Goal: Task Accomplishment & Management: Use online tool/utility

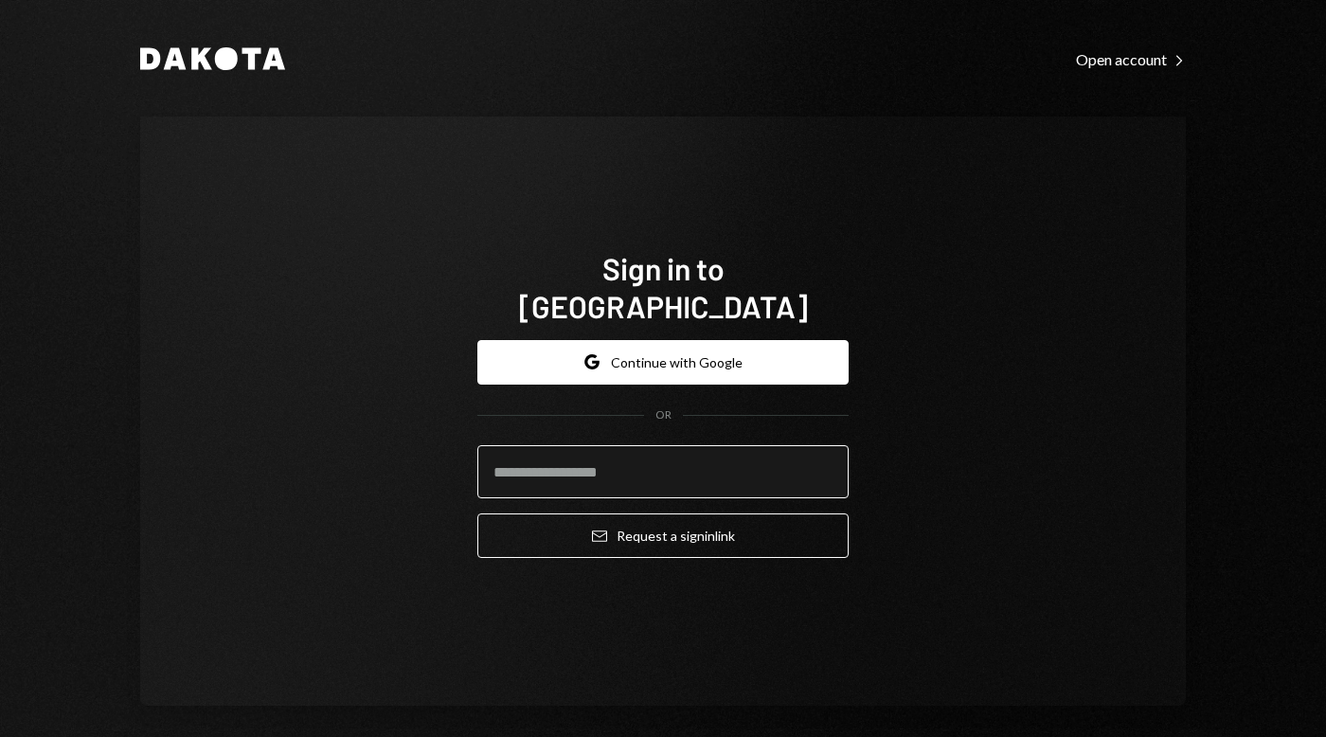
click at [574, 452] on input "email" at bounding box center [662, 471] width 371 height 53
type input "**********"
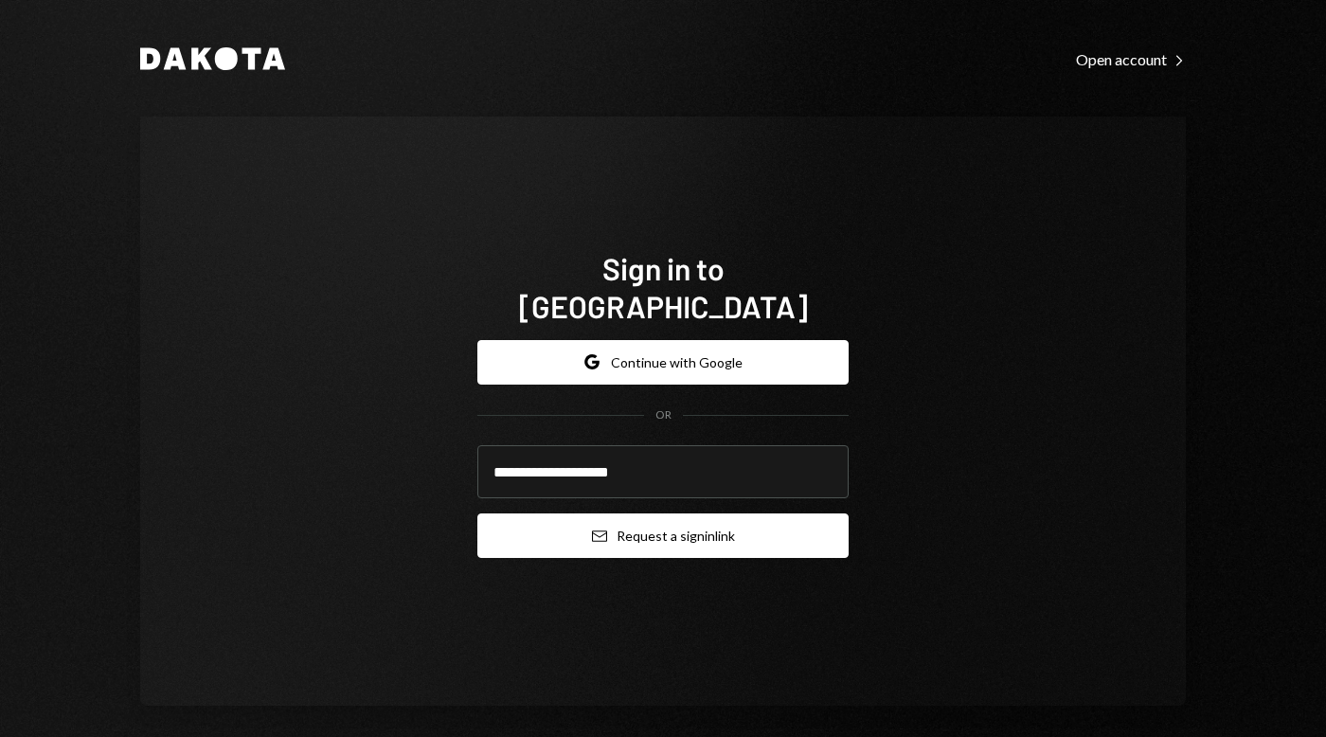
click at [640, 513] on button "Email Request a sign in link" at bounding box center [662, 535] width 371 height 45
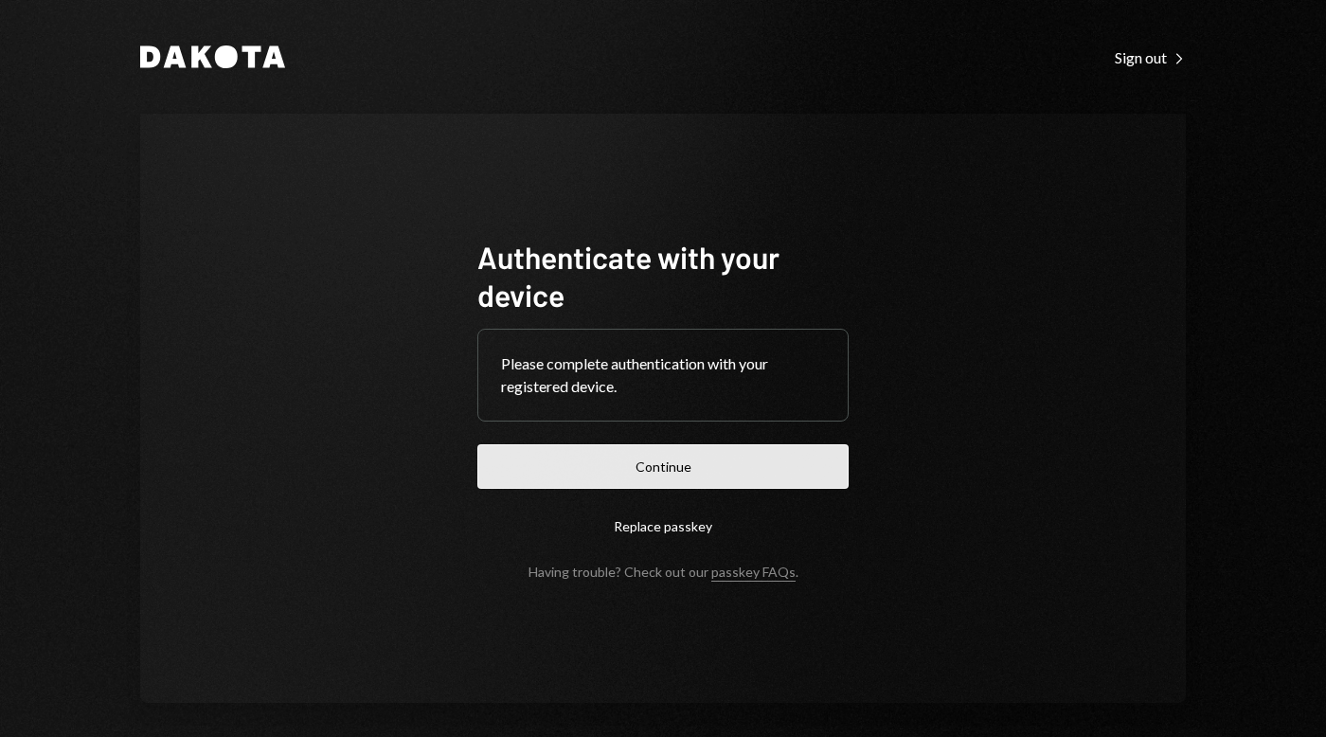
click at [548, 468] on button "Continue" at bounding box center [662, 466] width 371 height 45
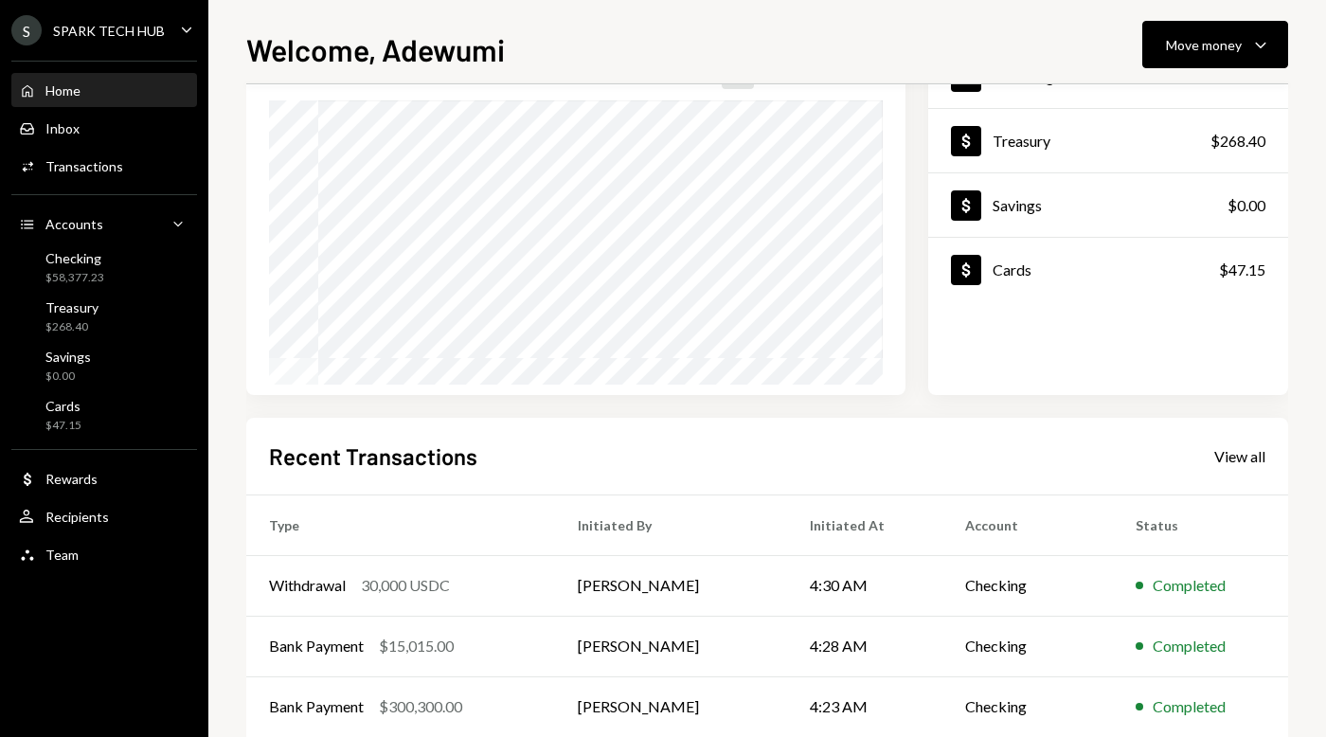
scroll to position [315, 0]
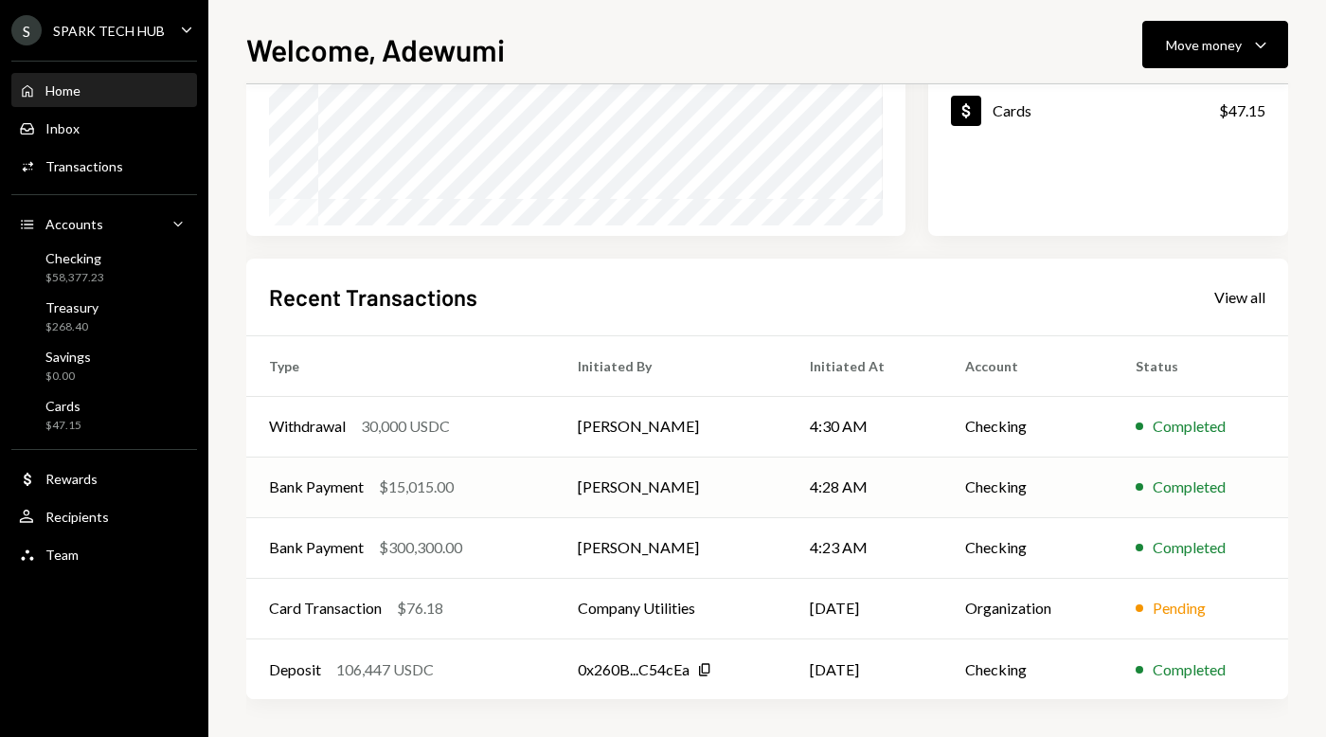
click at [383, 478] on div "$15,015.00" at bounding box center [416, 487] width 75 height 23
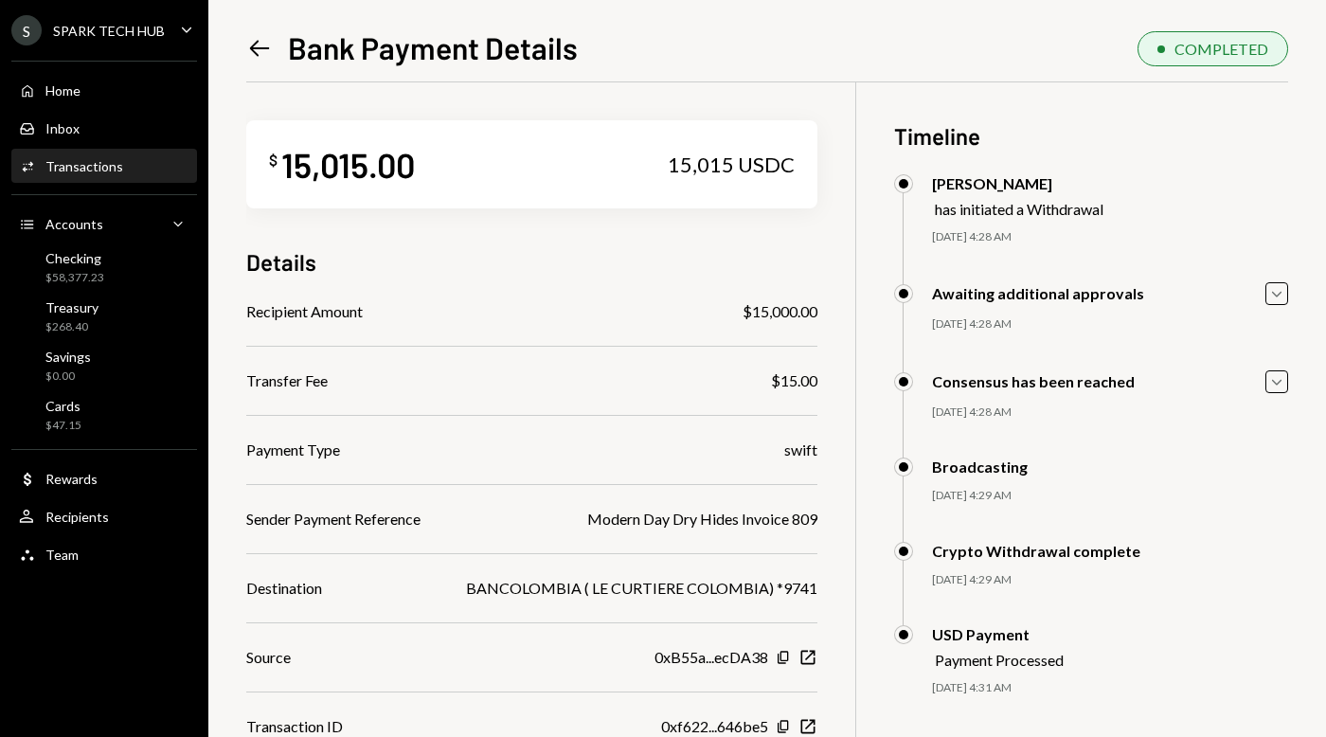
click at [241, 35] on div "Left Arrow Bank Payment Details COMPLETED $ 15,015.00 15,015 USDC Details Recip…" at bounding box center [767, 368] width 1118 height 737
click at [258, 45] on icon "Left Arrow" at bounding box center [259, 48] width 27 height 27
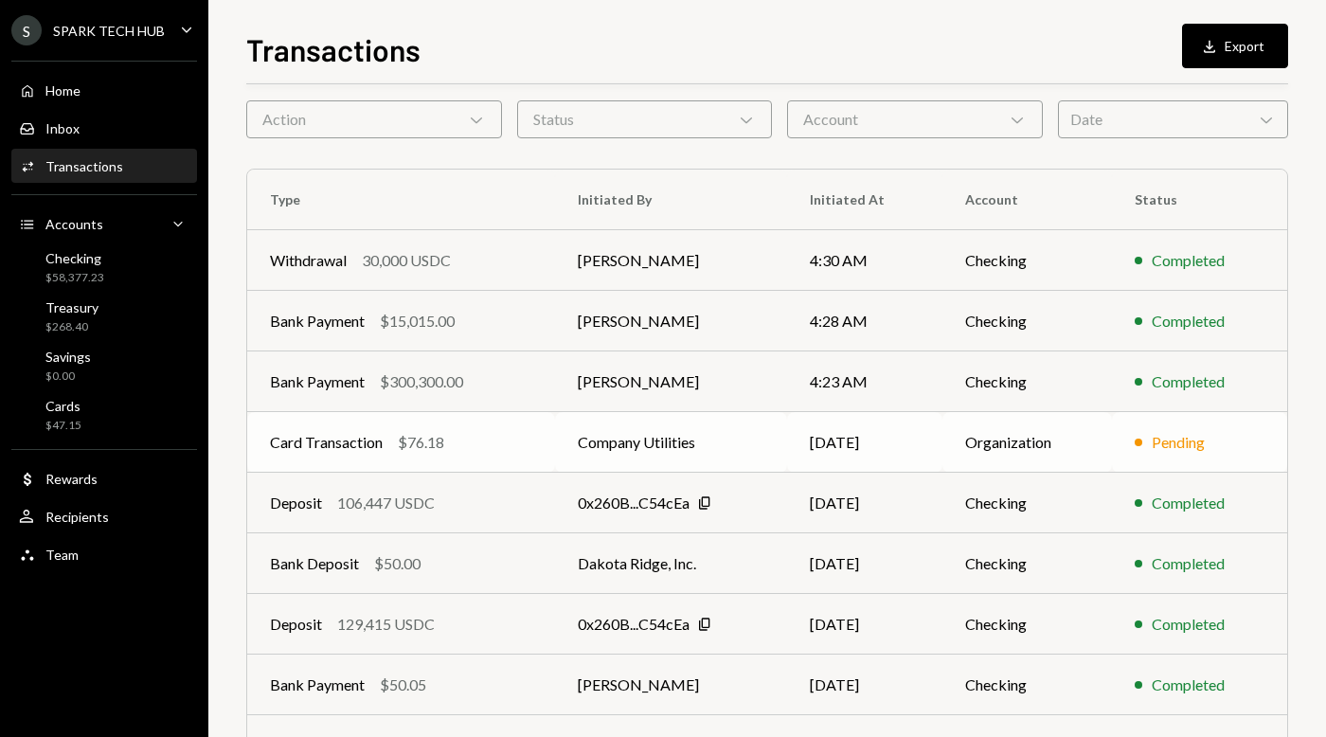
scroll to position [100, 0]
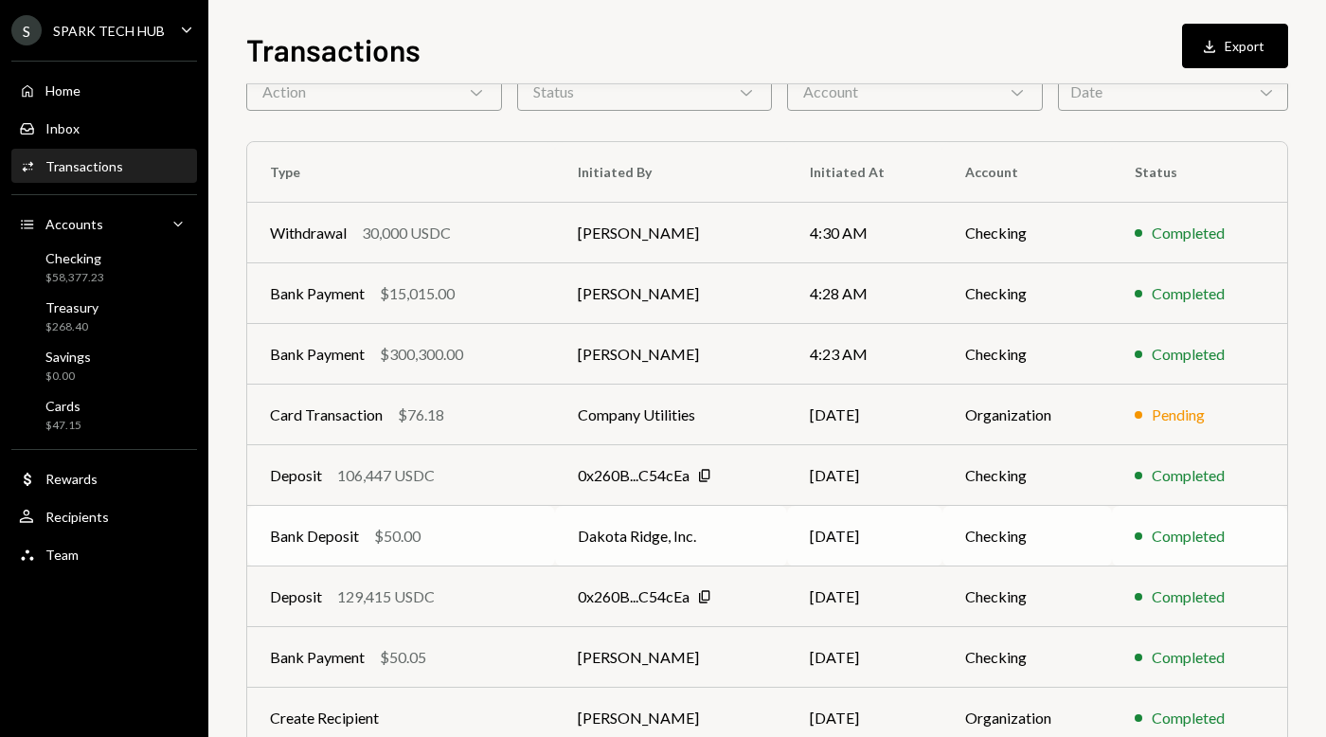
click at [619, 540] on td "Dakota Ridge, Inc." at bounding box center [671, 536] width 232 height 61
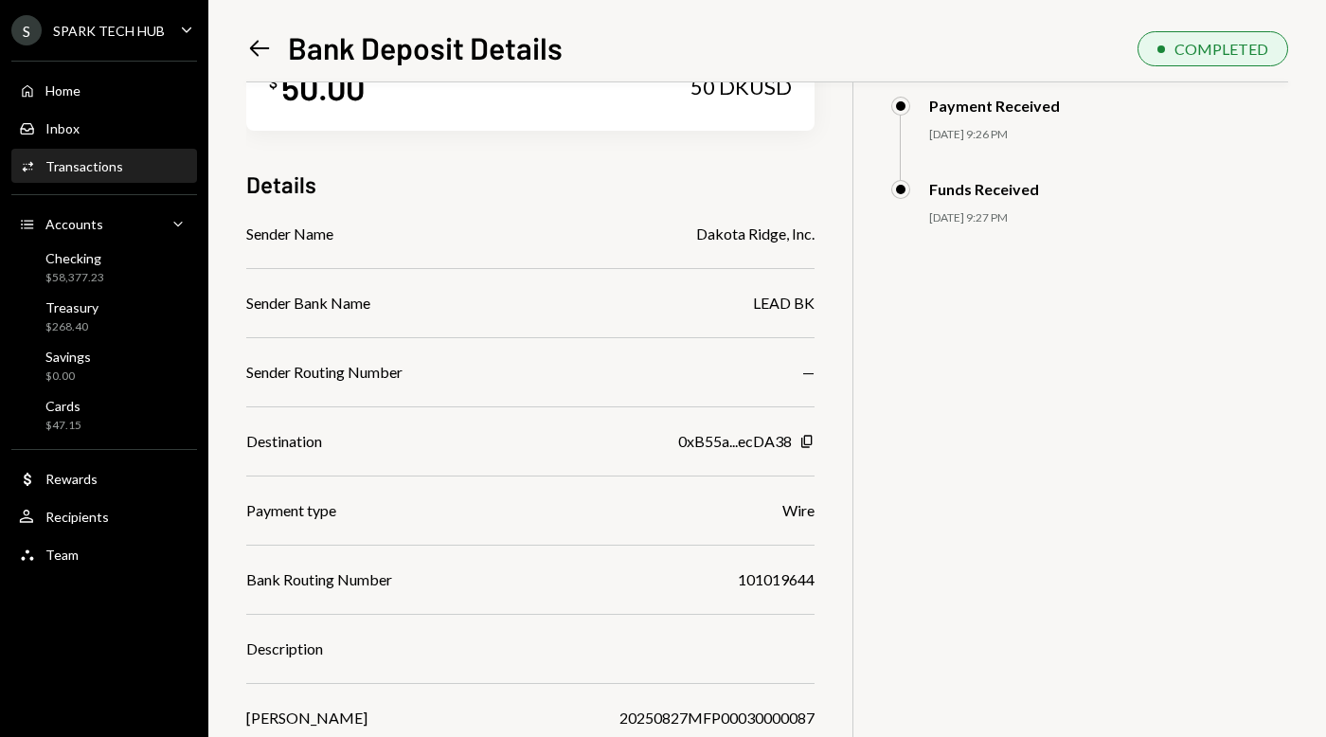
scroll to position [69, 0]
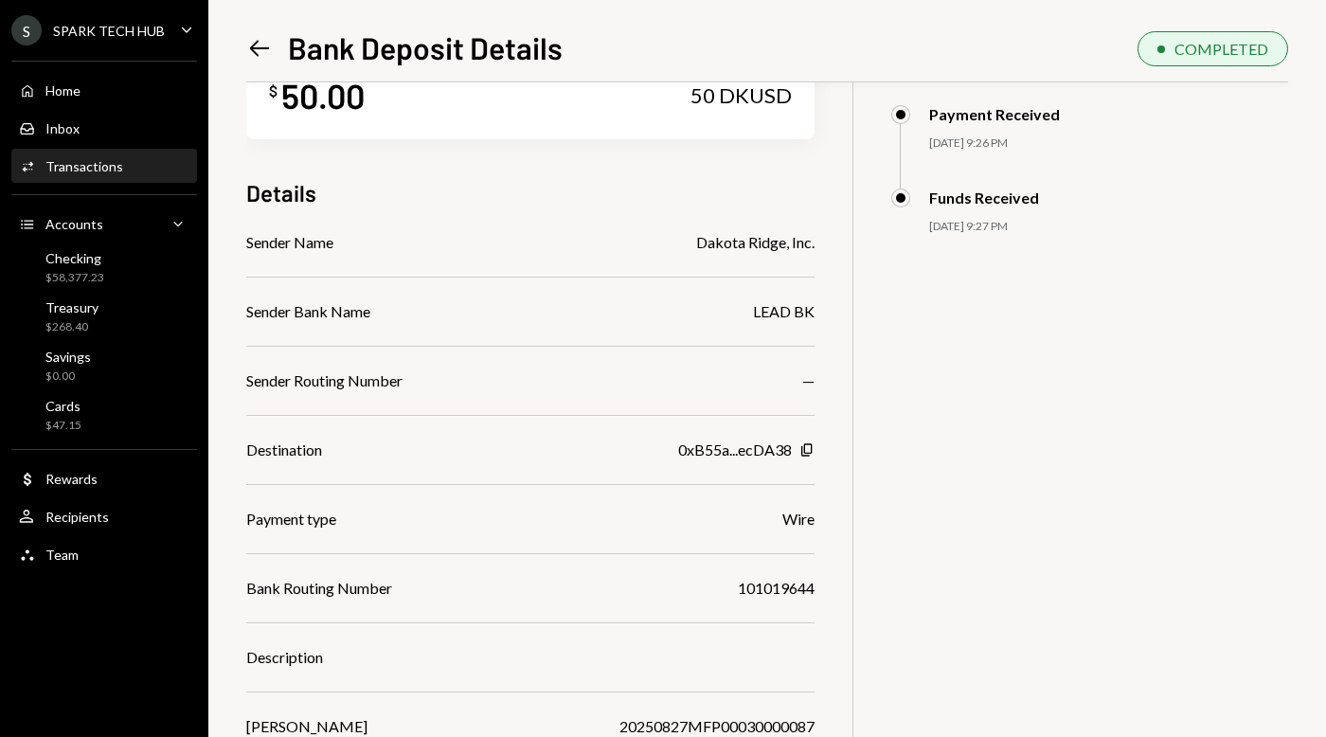
click at [251, 42] on icon "Left Arrow" at bounding box center [259, 48] width 27 height 27
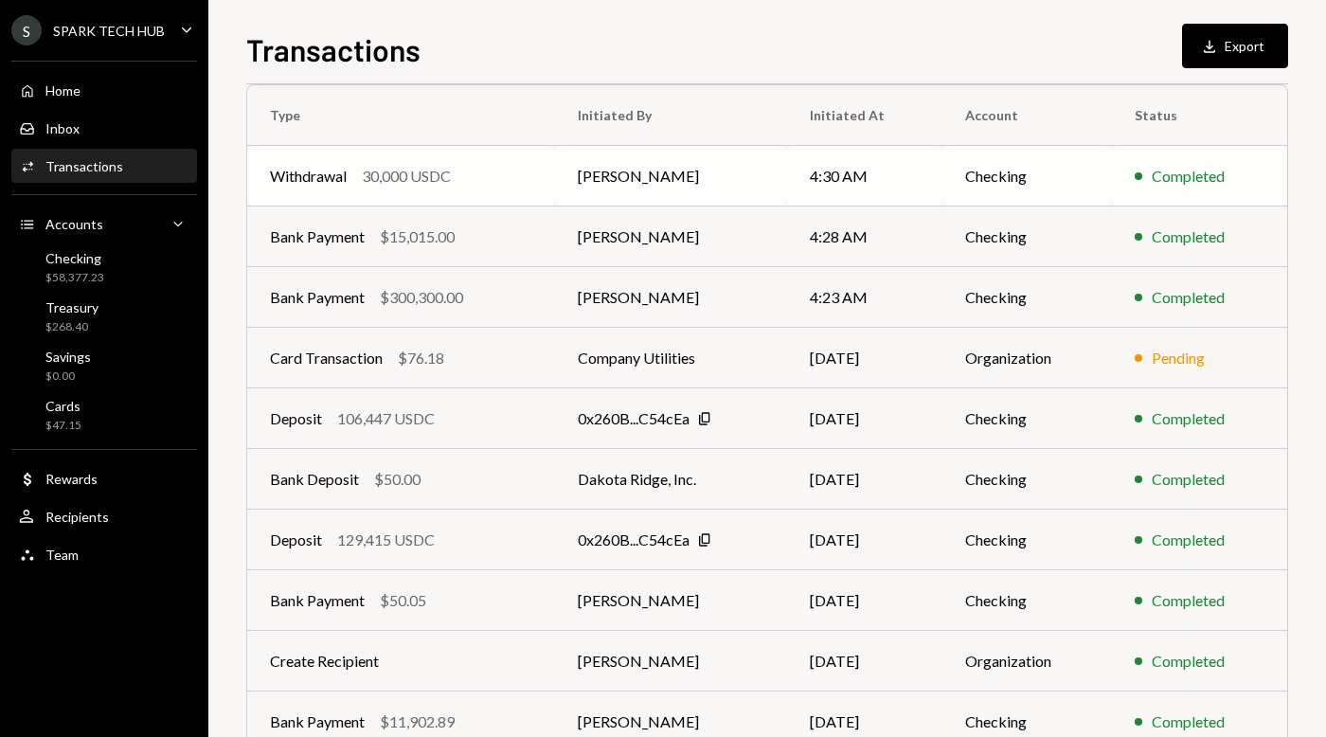
scroll to position [171, 0]
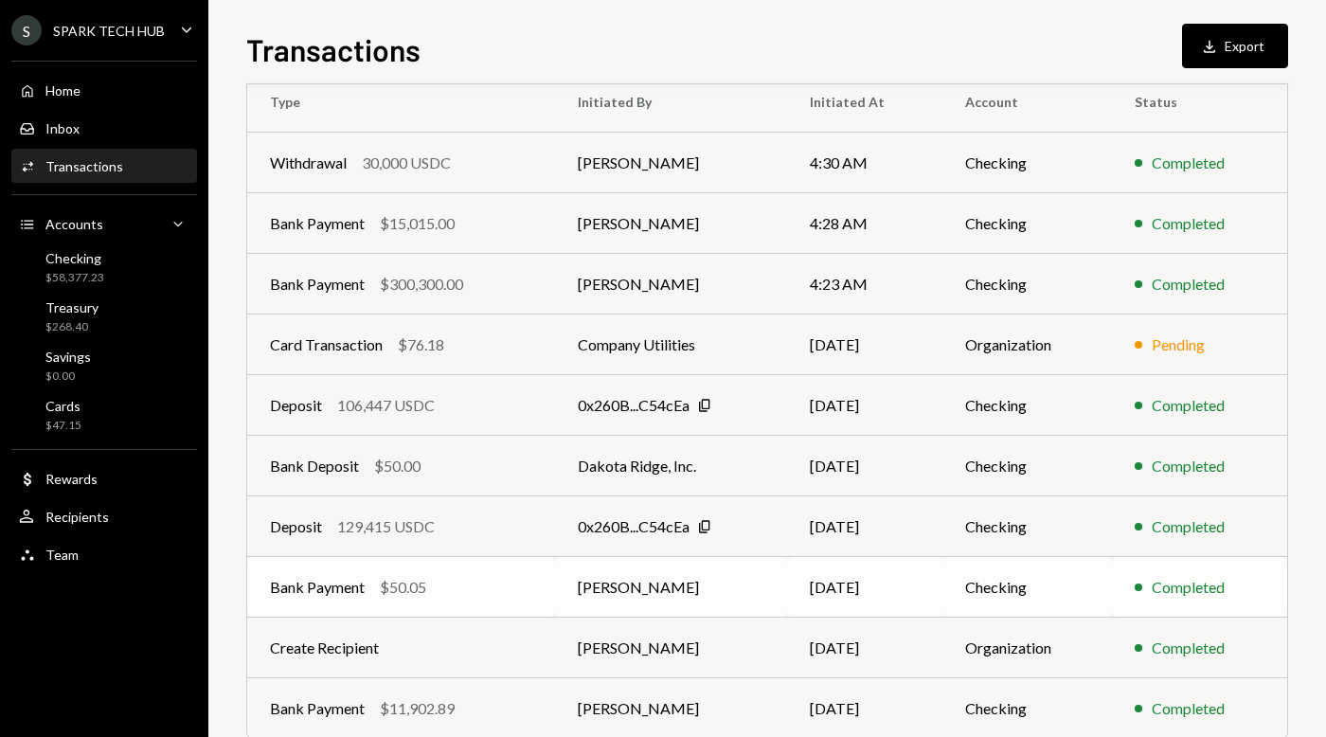
click at [422, 585] on div "$50.05" at bounding box center [403, 587] width 46 height 23
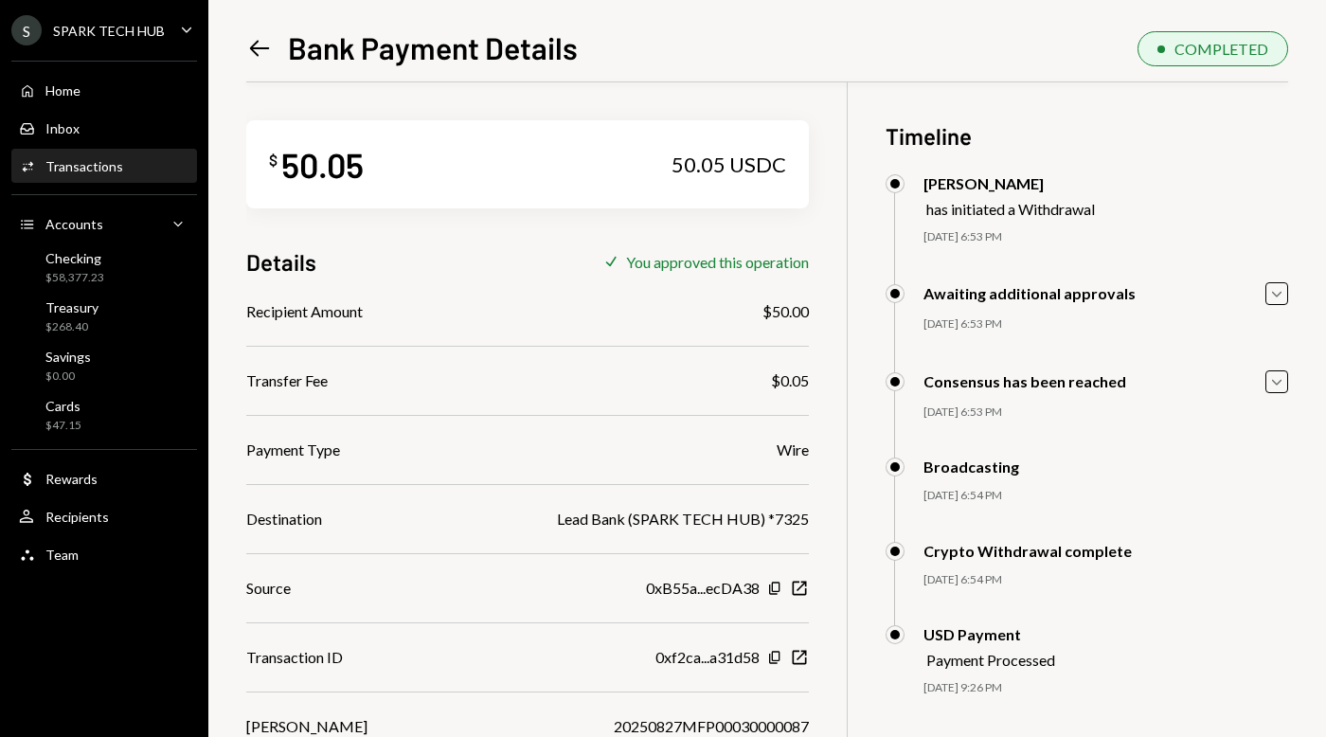
scroll to position [82, 0]
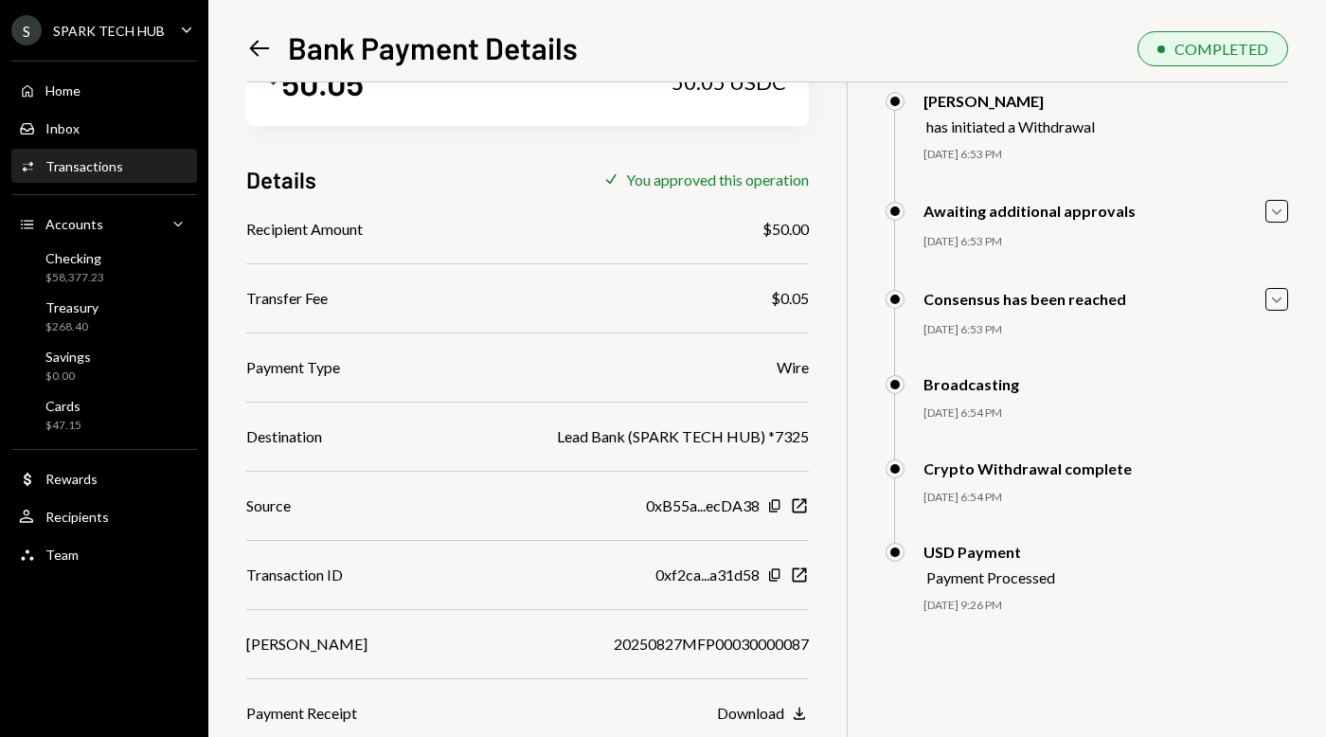
click at [255, 49] on icon "Left Arrow" at bounding box center [259, 48] width 27 height 27
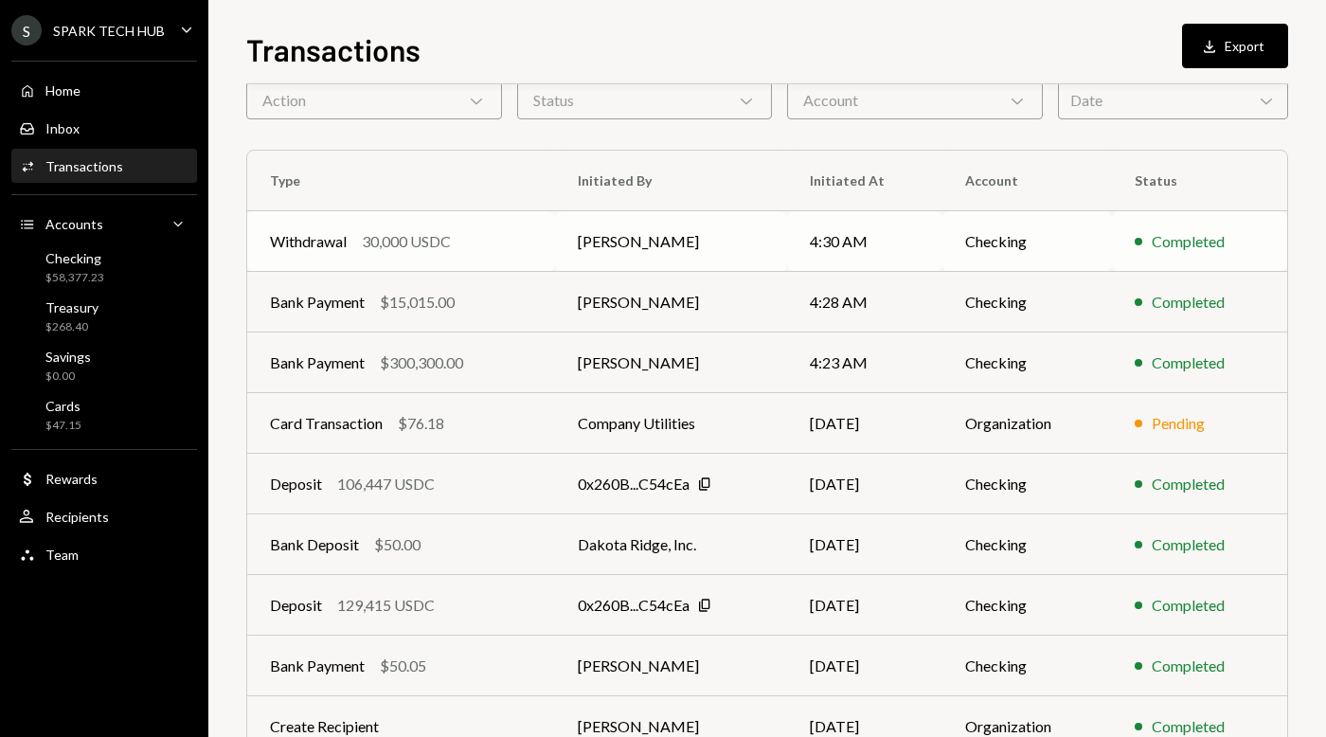
scroll to position [104, 0]
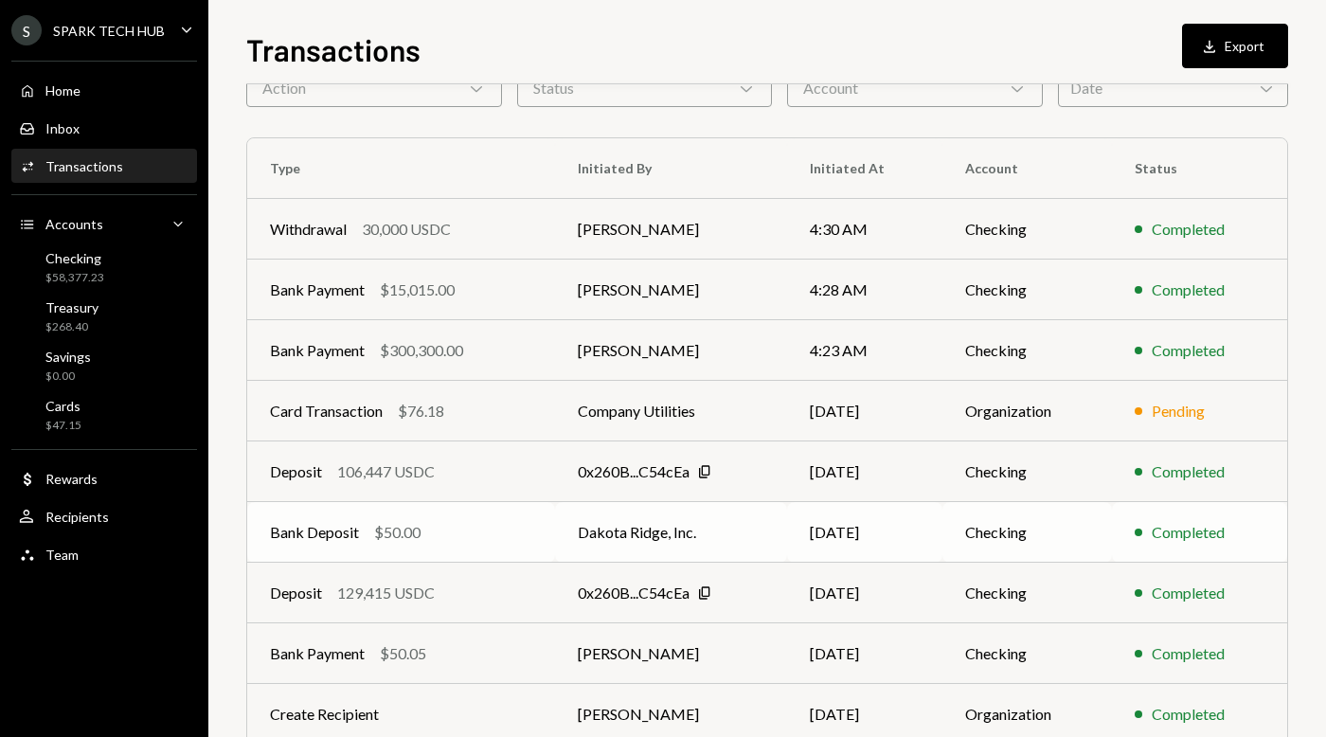
click at [477, 537] on div "Bank Deposit $50.00" at bounding box center [401, 532] width 262 height 23
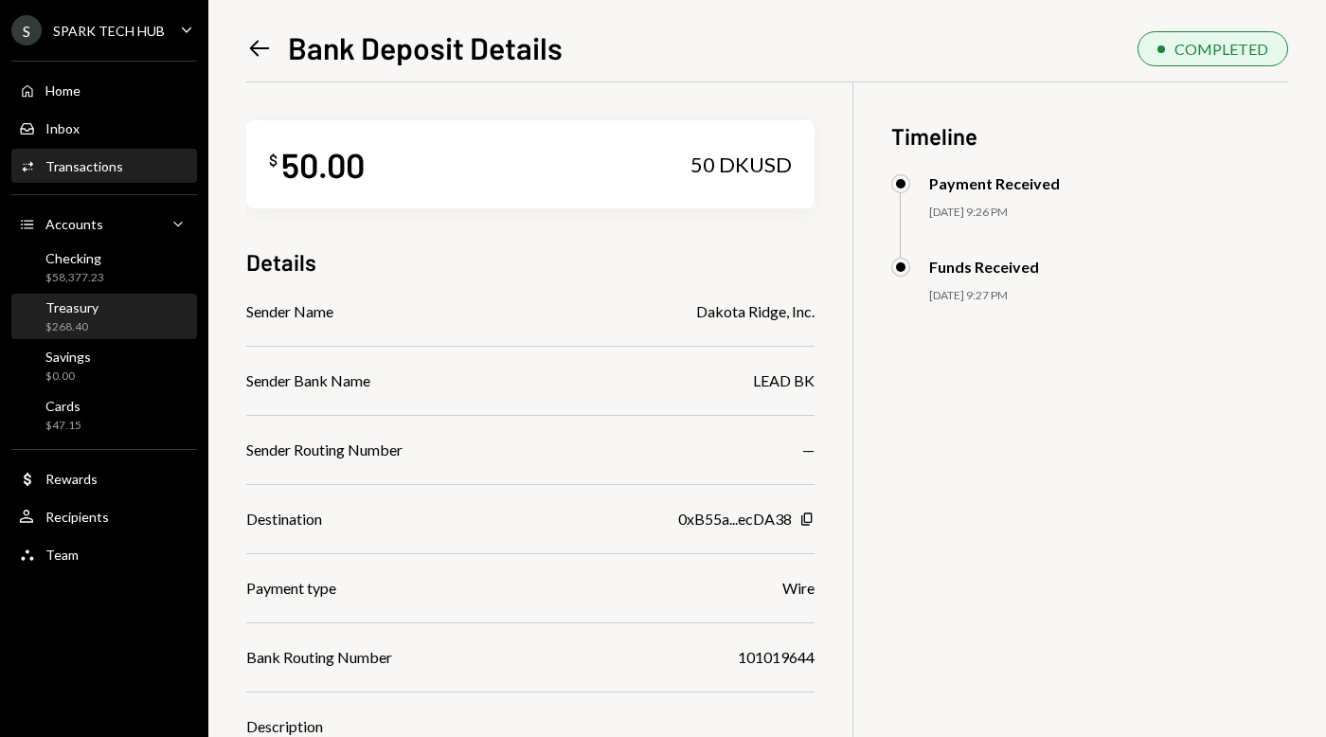
click at [80, 297] on div "Treasury $268.40" at bounding box center [104, 318] width 171 height 44
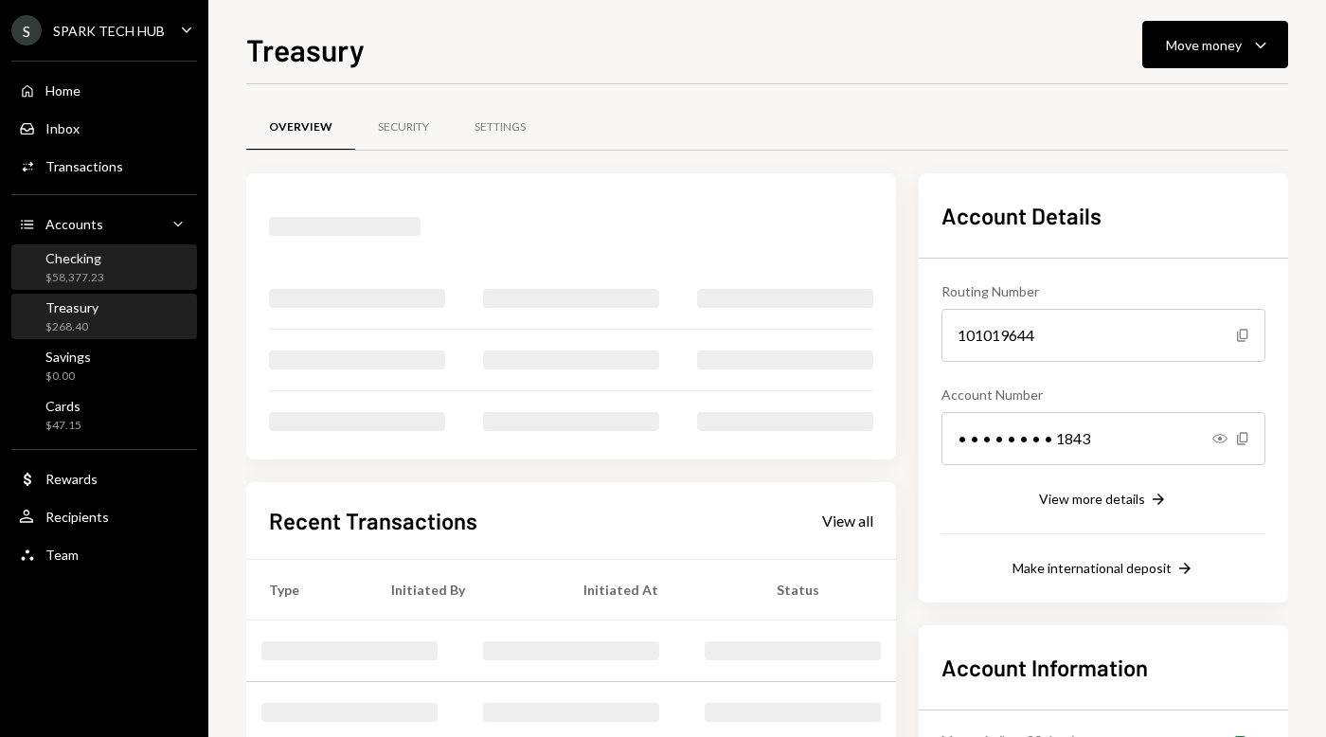
click at [79, 287] on div "Checking $58,377.23" at bounding box center [104, 268] width 171 height 44
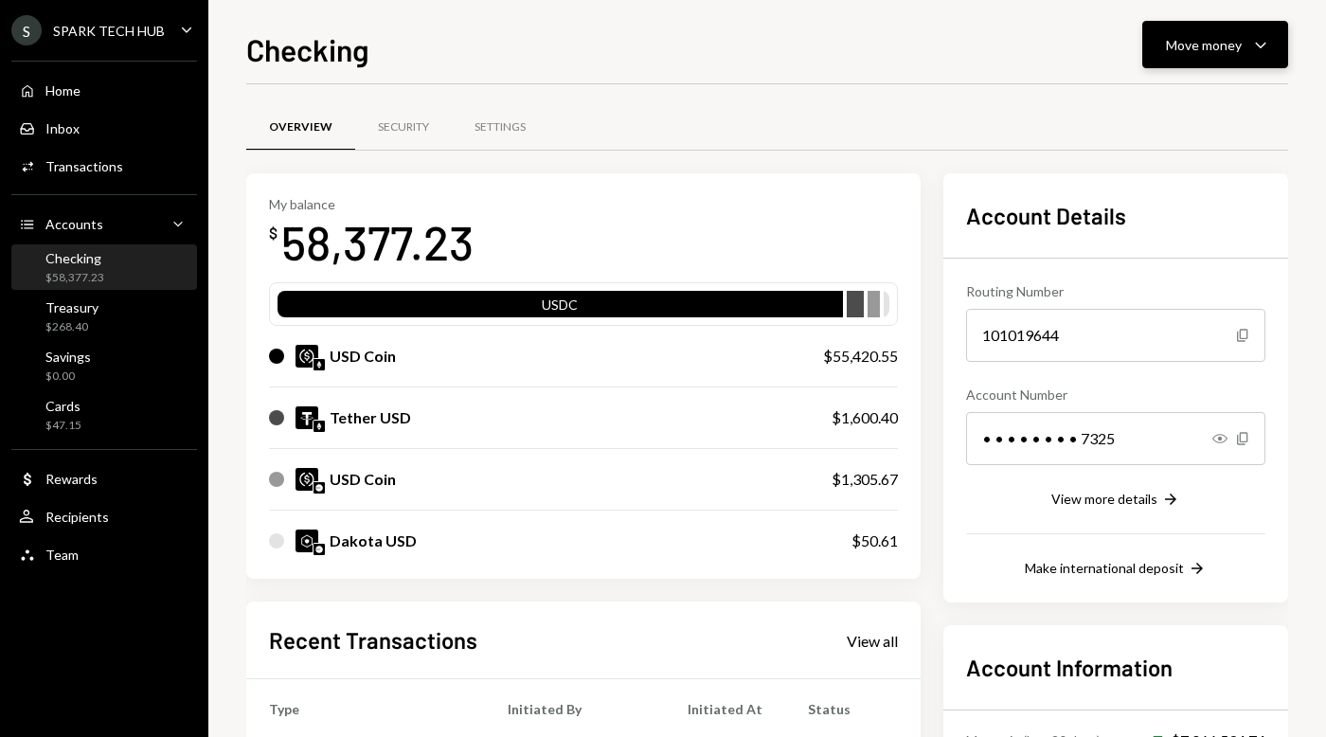
click at [1247, 50] on div "Move money Caret Down" at bounding box center [1215, 44] width 99 height 23
click at [1175, 90] on div "Withdraw Send" at bounding box center [1185, 102] width 189 height 43
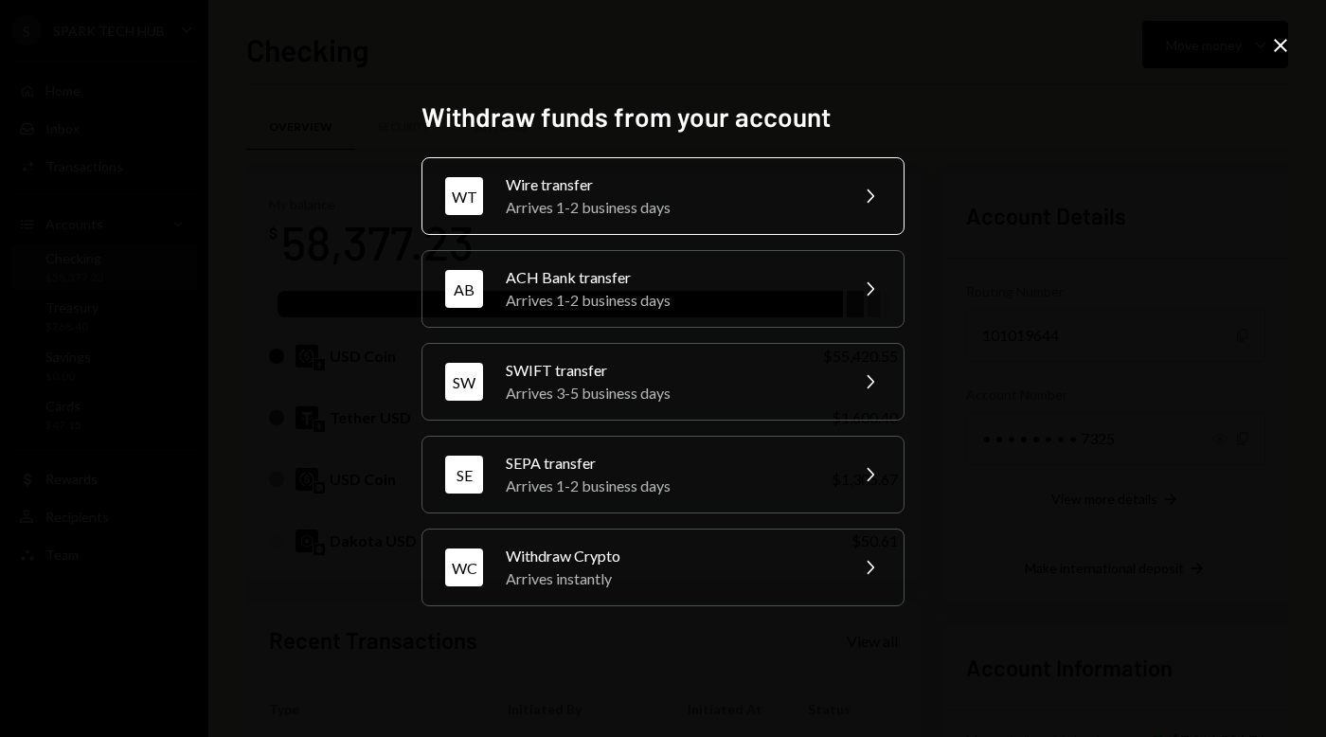
click at [651, 208] on div "Arrives 1-2 business days" at bounding box center [671, 207] width 330 height 23
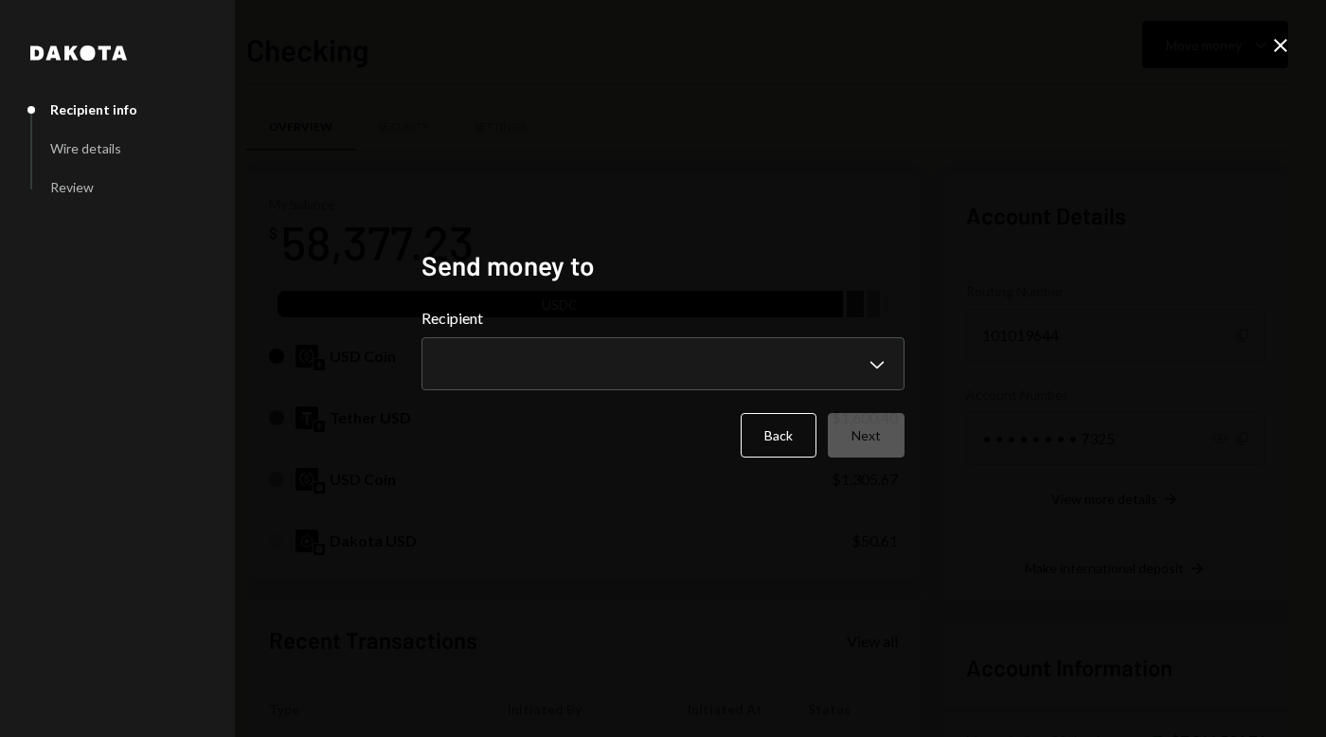
click at [575, 334] on div "**********" at bounding box center [663, 348] width 483 height 83
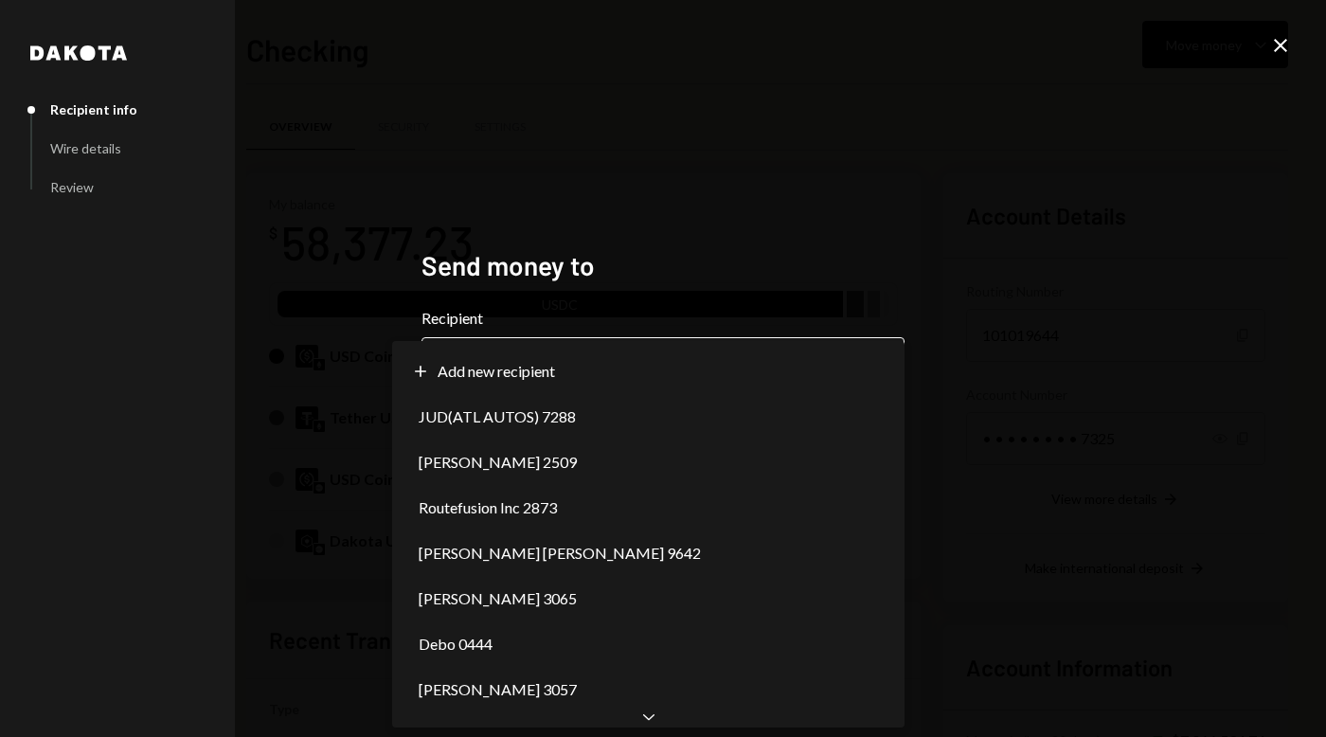
click at [550, 351] on body "S SPARK TECH HUB Caret Down Home Home Inbox Inbox Activities Transactions Accou…" at bounding box center [663, 368] width 1326 height 737
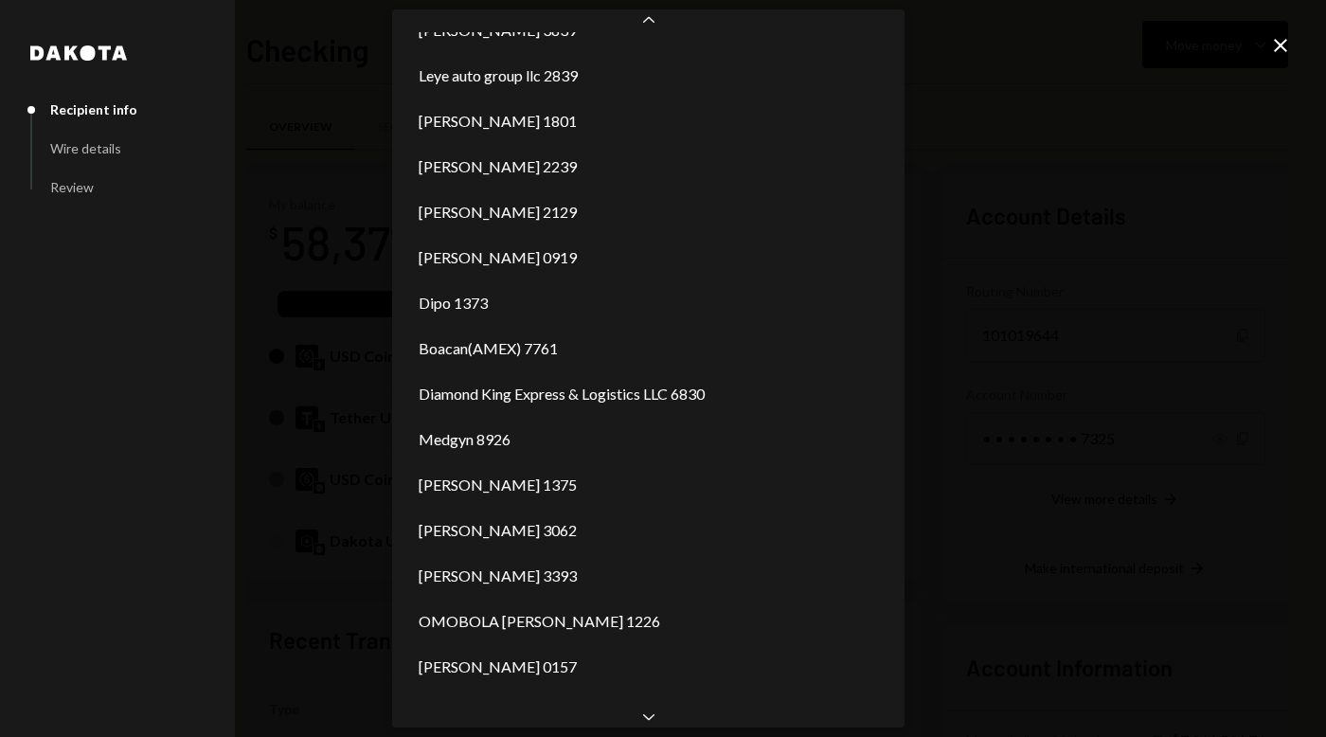
scroll to position [851, 0]
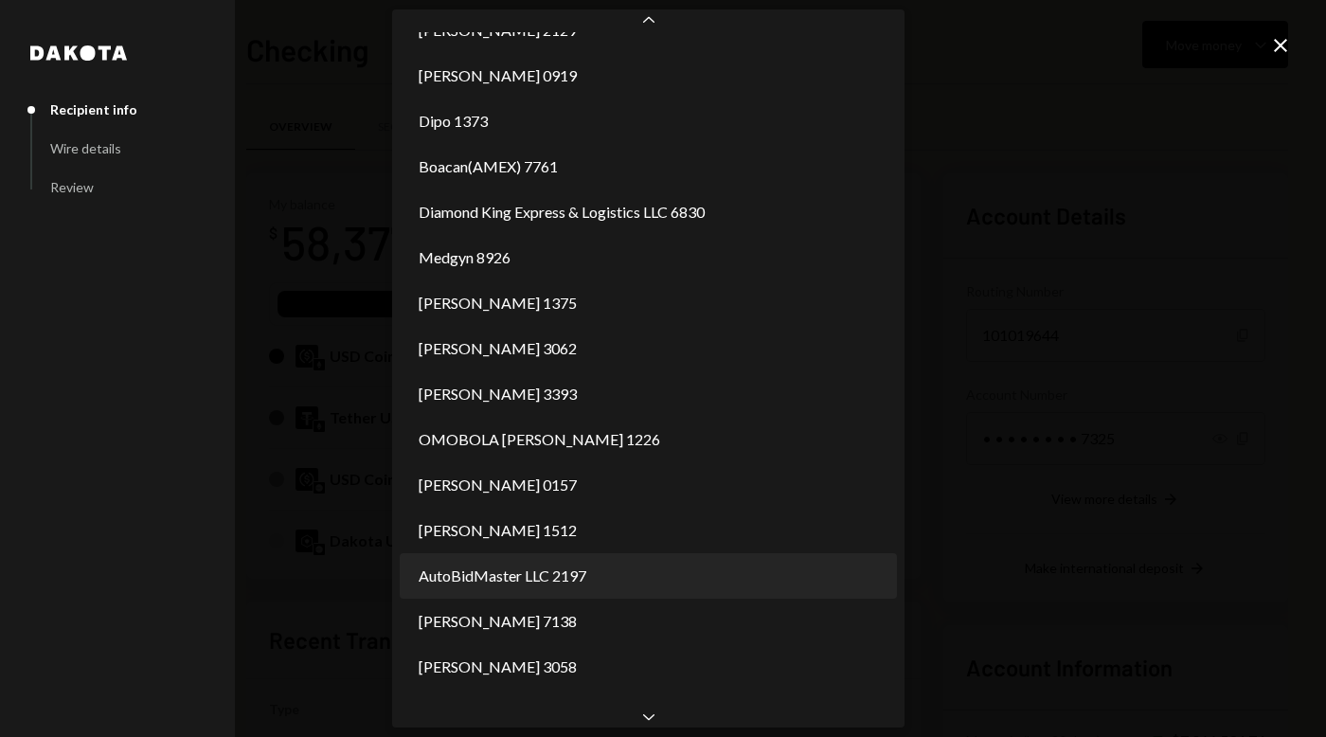
select select "**********"
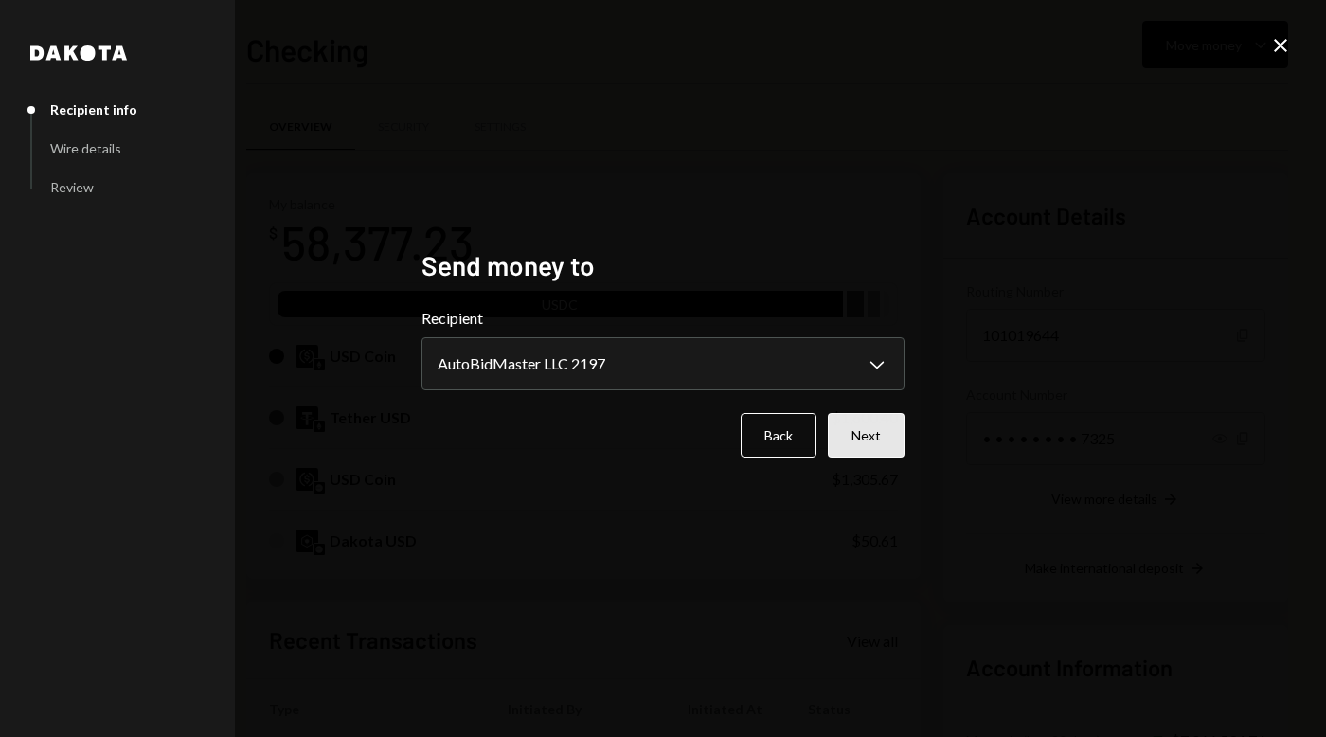
click at [866, 446] on button "Next" at bounding box center [866, 435] width 77 height 45
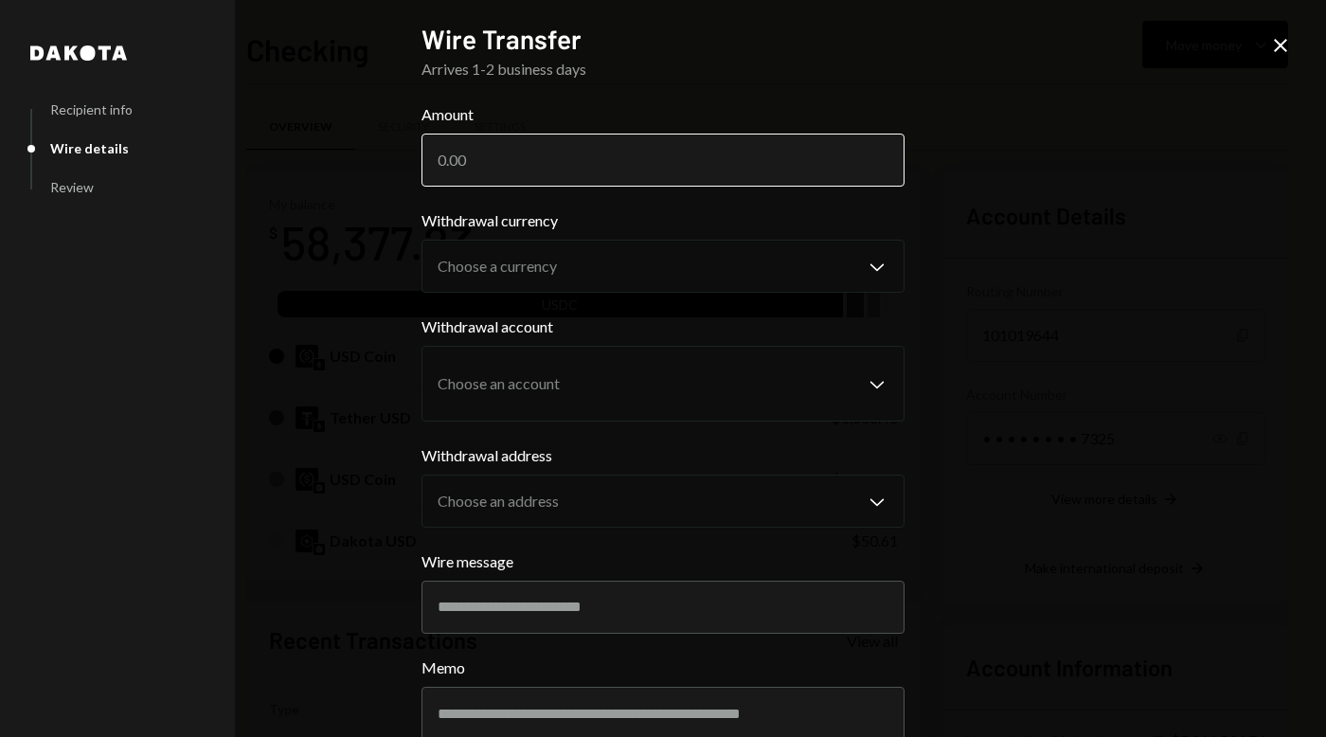
click at [590, 172] on input "Amount" at bounding box center [663, 160] width 483 height 53
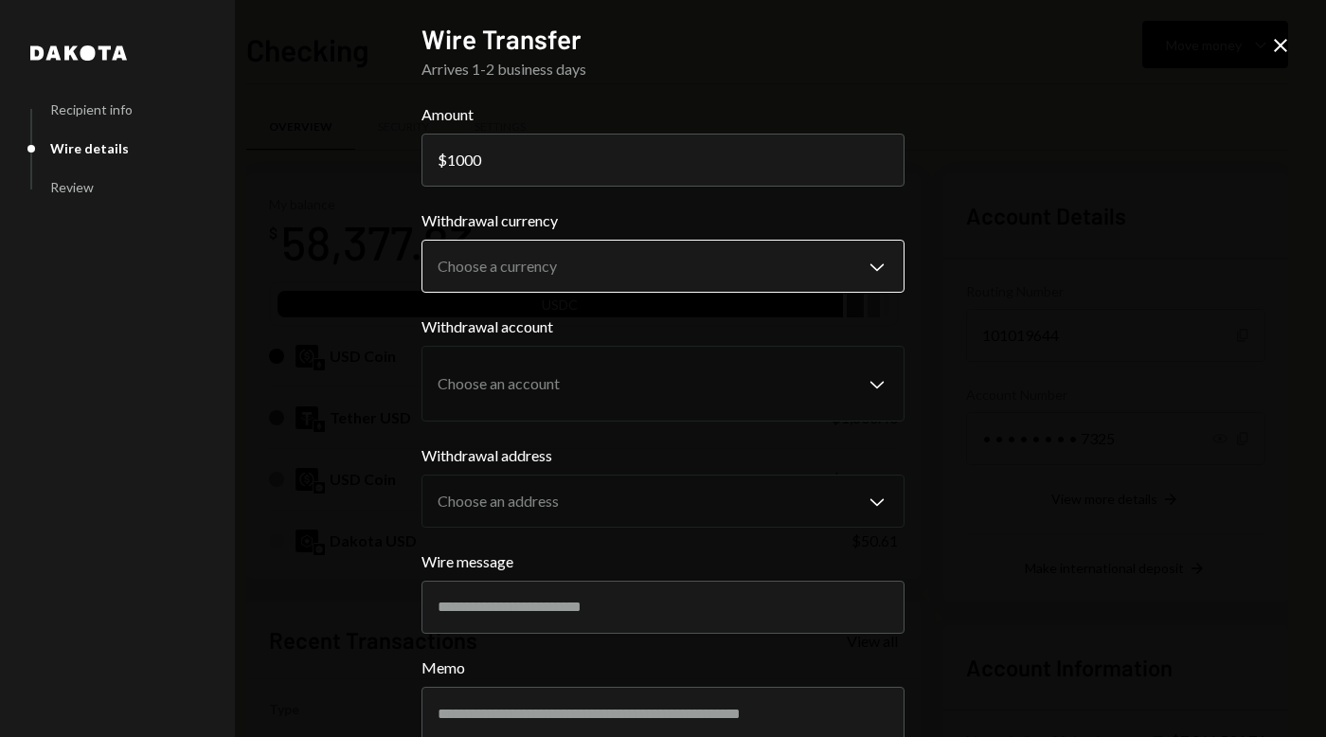
type input "1000"
click at [576, 272] on body "S SPARK TECH HUB Caret Down Home Home Inbox Inbox Activities Transactions Accou…" at bounding box center [663, 368] width 1326 height 737
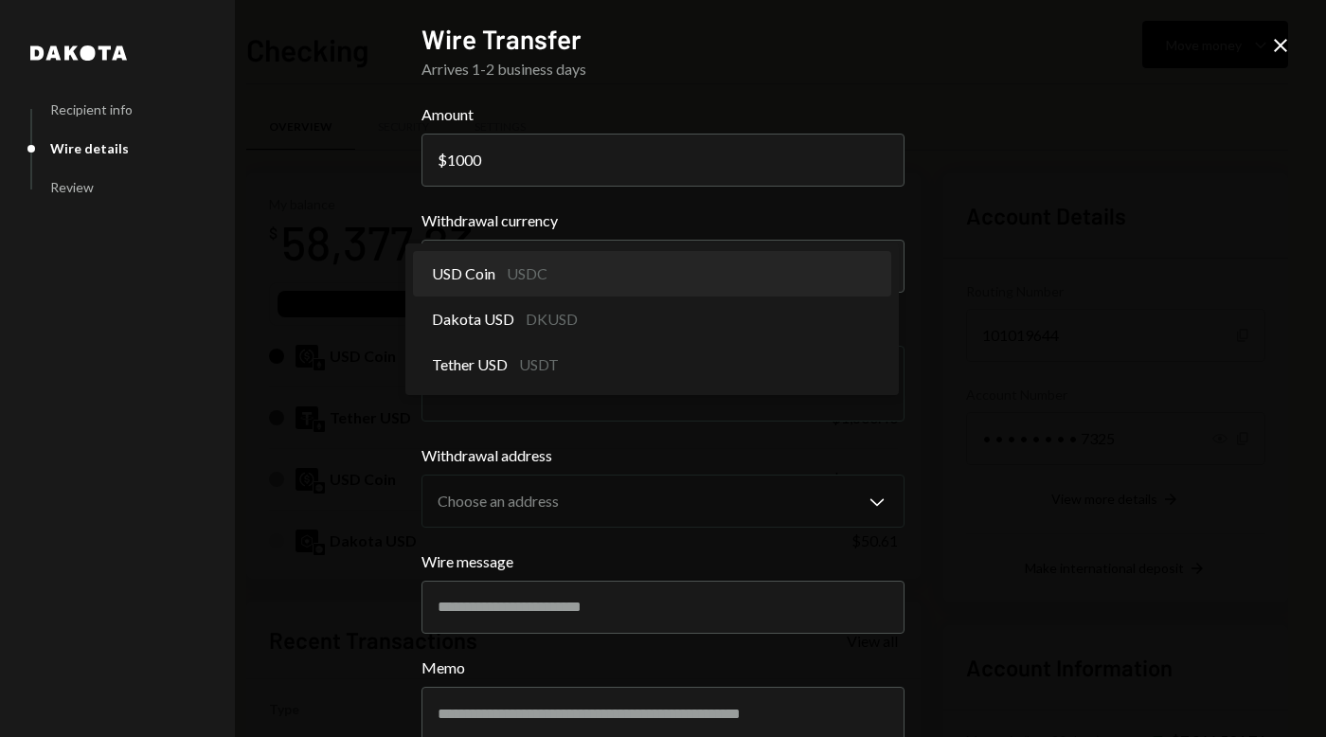
select select "****"
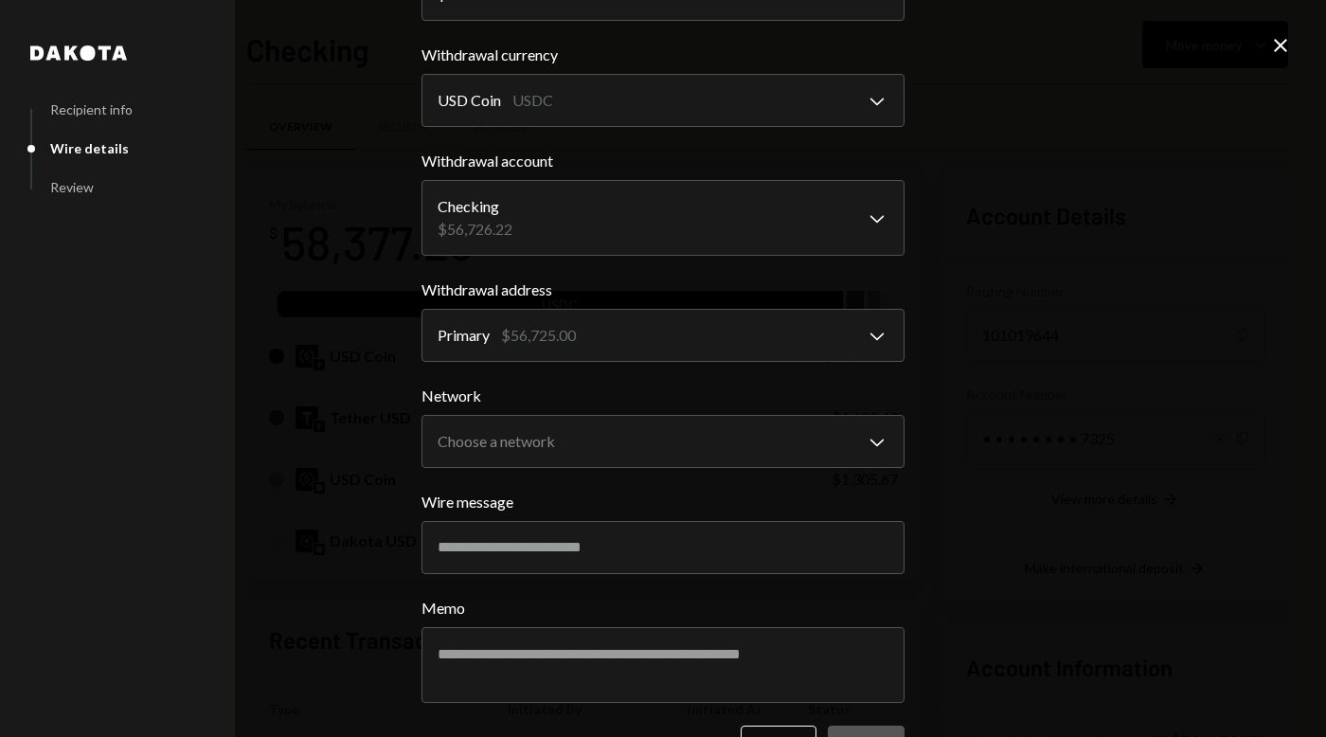
scroll to position [228, 0]
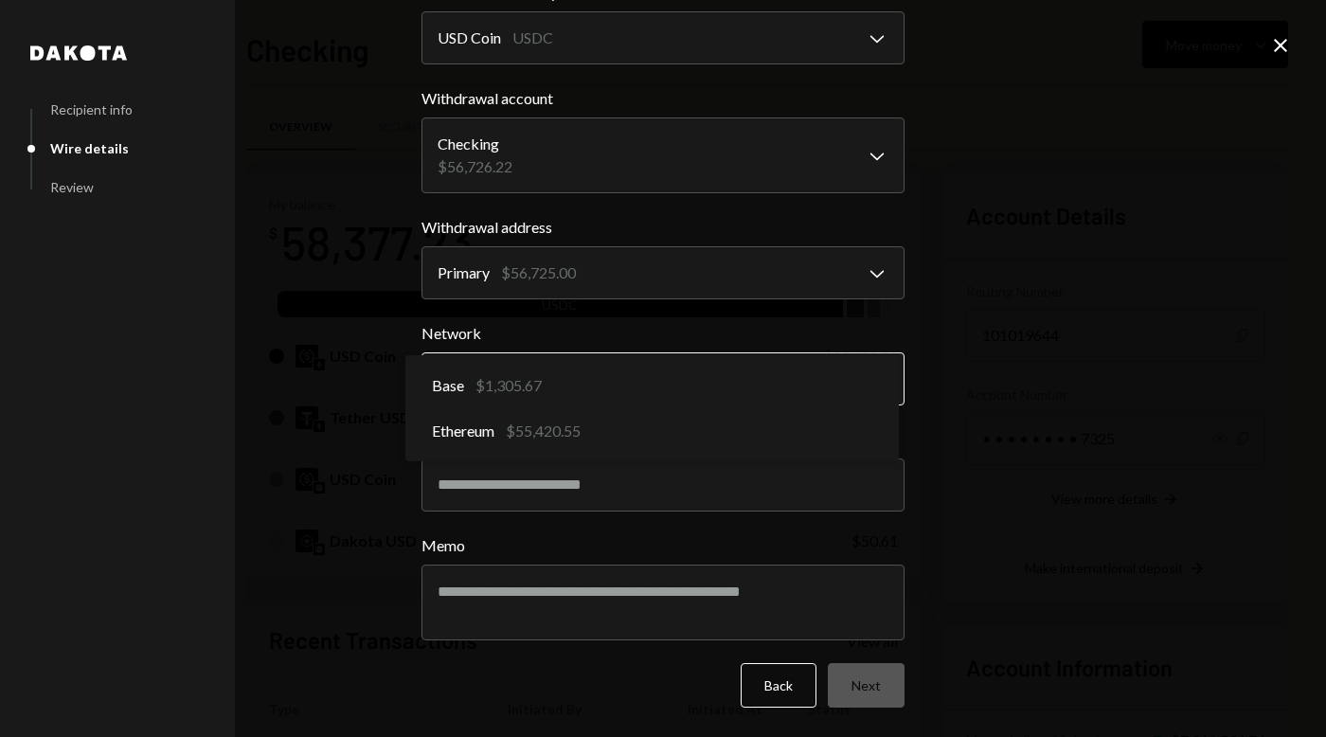
click at [535, 387] on body "S SPARK TECH HUB Caret Down Home Home Inbox Inbox Activities Transactions Accou…" at bounding box center [663, 368] width 1326 height 737
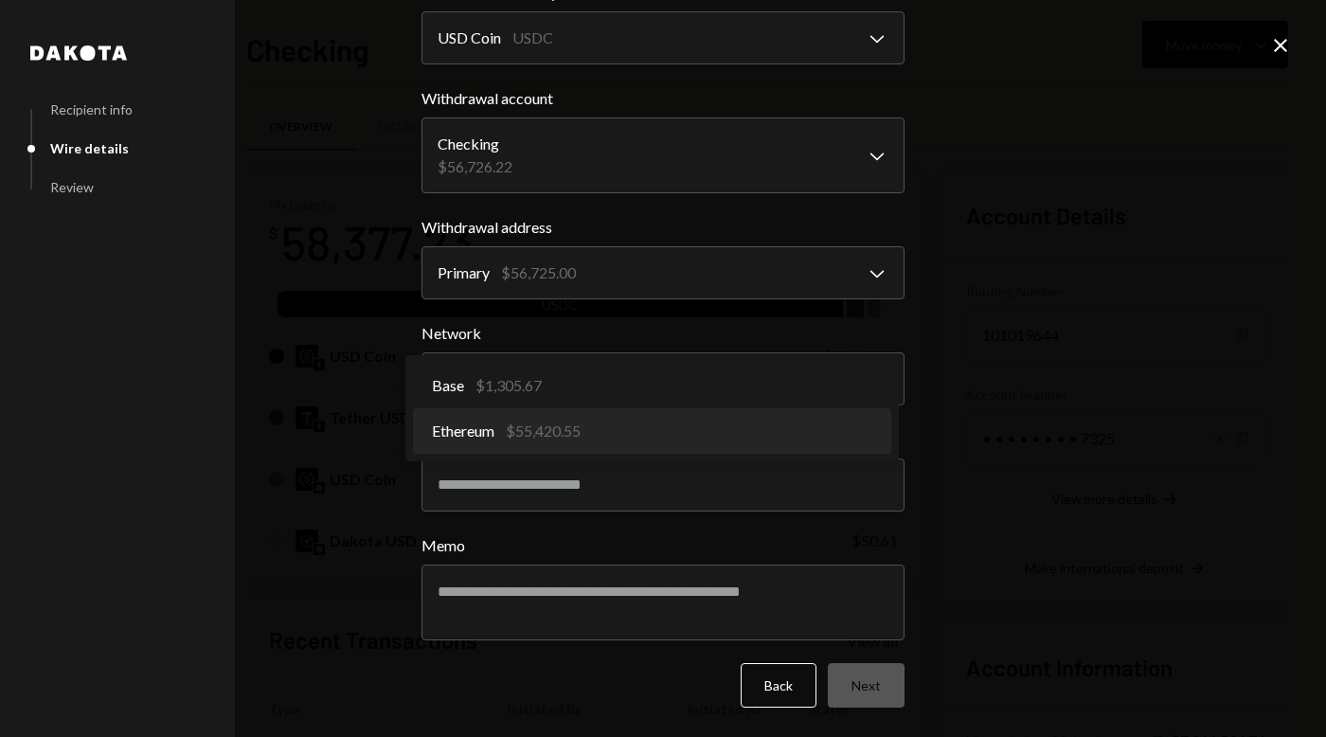
select select "**********"
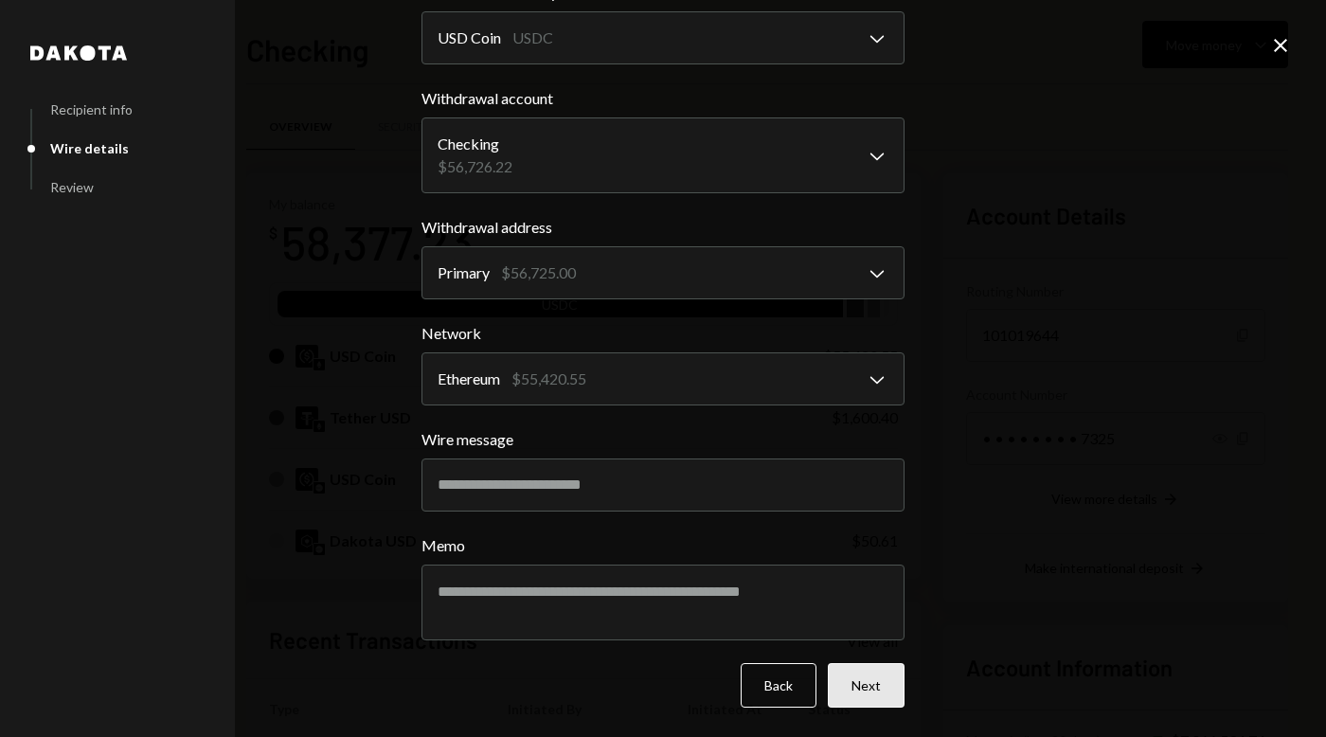
click at [857, 689] on button "Next" at bounding box center [866, 685] width 77 height 45
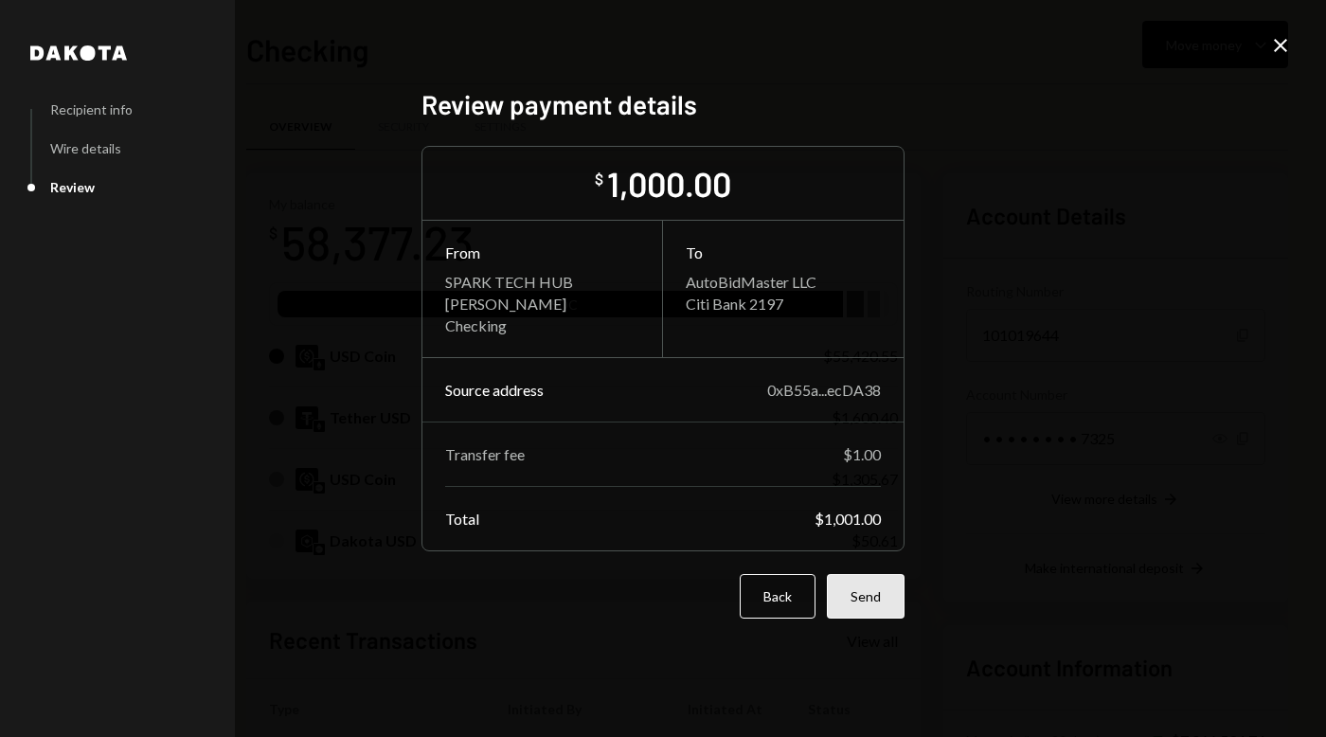
click at [870, 610] on button "Send" at bounding box center [866, 596] width 78 height 45
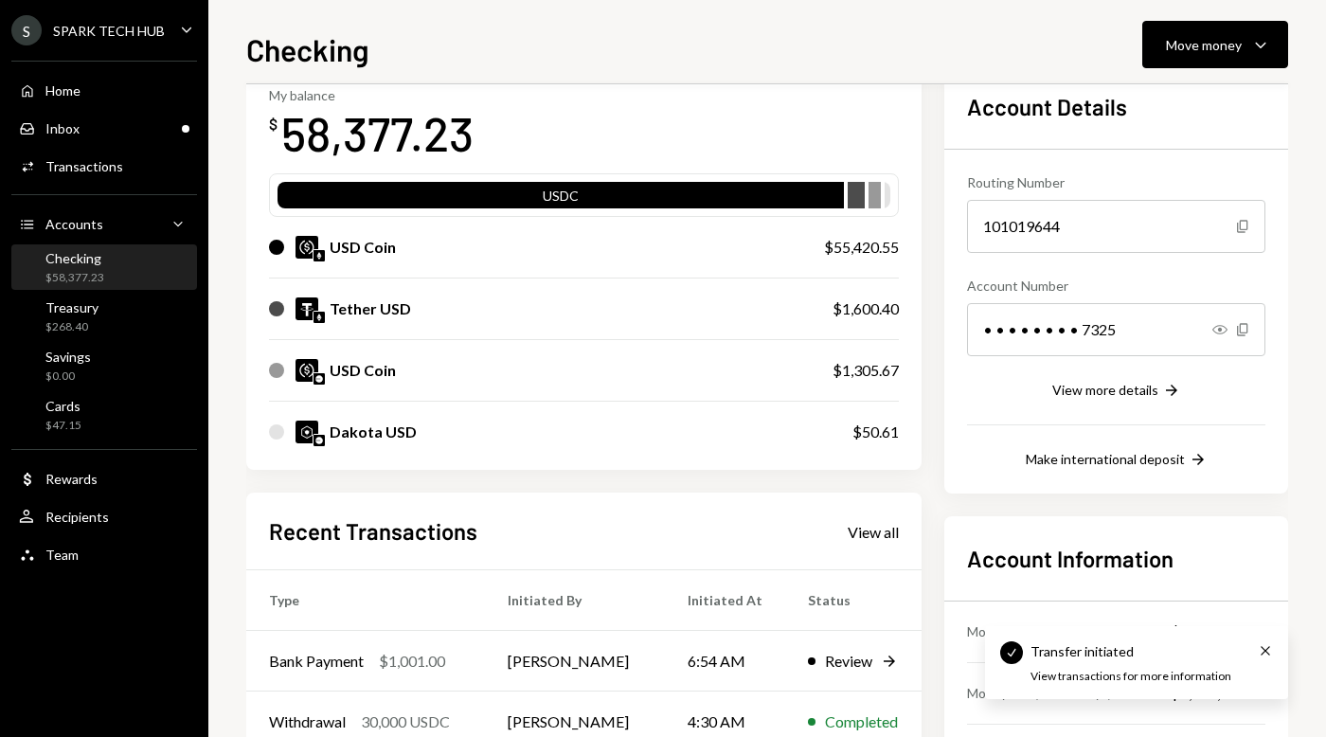
scroll to position [117, 0]
